Goal: Task Accomplishment & Management: Manage account settings

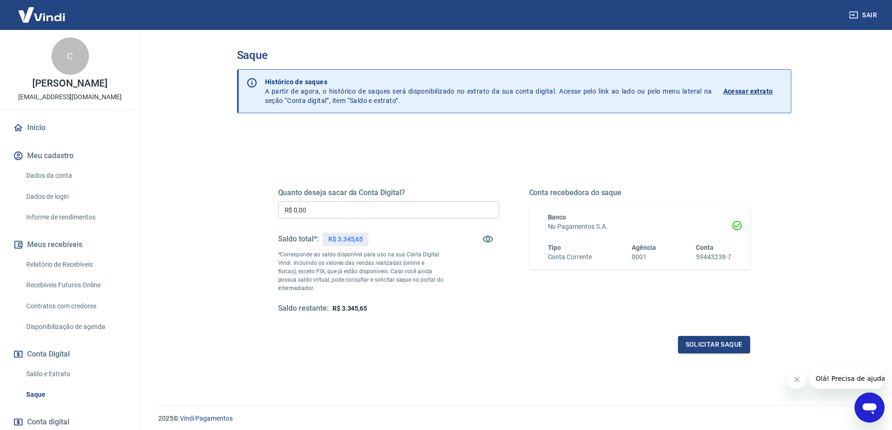
click at [358, 142] on div "Quanto deseja sacar da Conta Digital? R$ 0,00 ​ Saldo total*: R$ 3.345,65 *Corr…" at bounding box center [514, 295] width 554 height 335
click at [216, 179] on div "Saque Histórico de saques A partir de agora, o histórico de saques será disponi…" at bounding box center [513, 212] width 599 height 365
click at [375, 214] on input "R$ 0,00" at bounding box center [388, 209] width 221 height 17
type input "R$ 3.345,65"
click at [700, 344] on button "Solicitar saque" at bounding box center [714, 344] width 72 height 17
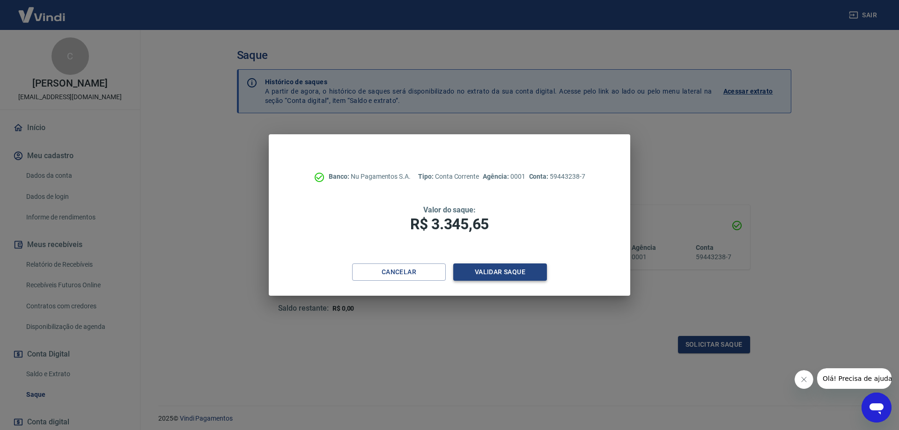
click at [529, 278] on button "Validar saque" at bounding box center [500, 272] width 94 height 17
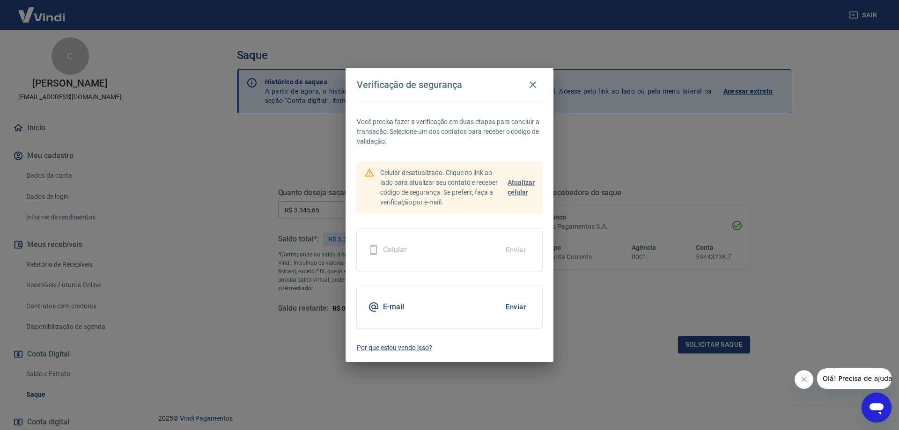
click at [513, 303] on button "Enviar" at bounding box center [516, 307] width 30 height 20
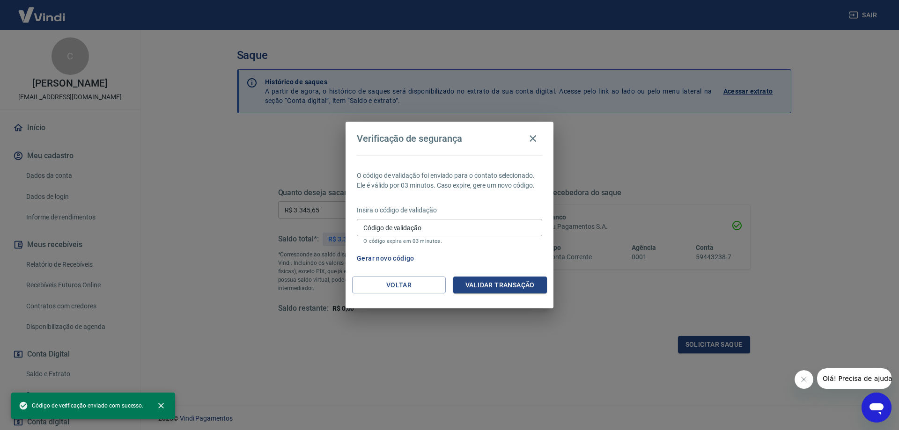
click at [486, 223] on input "Código de validação" at bounding box center [449, 227] width 185 height 17
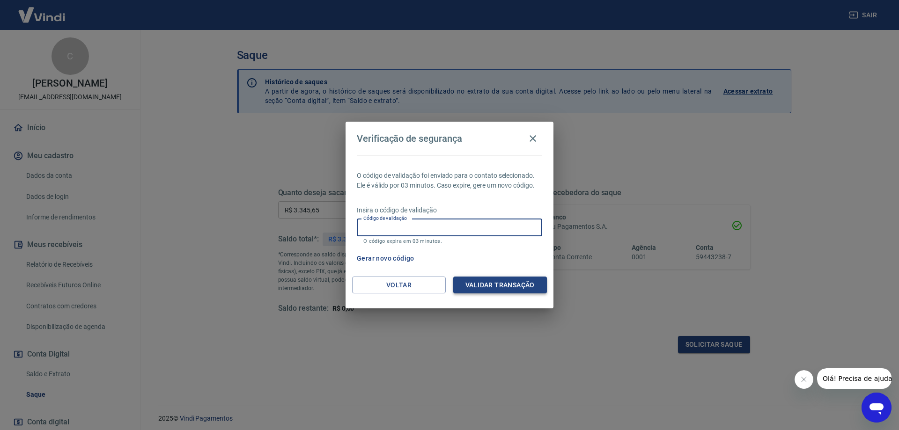
paste input "973296"
type input "973296"
click at [503, 289] on button "Validar transação" at bounding box center [500, 285] width 94 height 17
